Goal: Check status: Check status

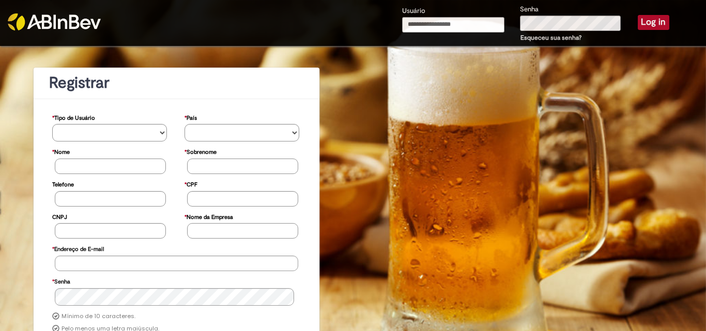
click at [427, 23] on input "Usuário" at bounding box center [453, 25] width 102 height 16
type input "**********"
